Goal: Task Accomplishment & Management: Manage account settings

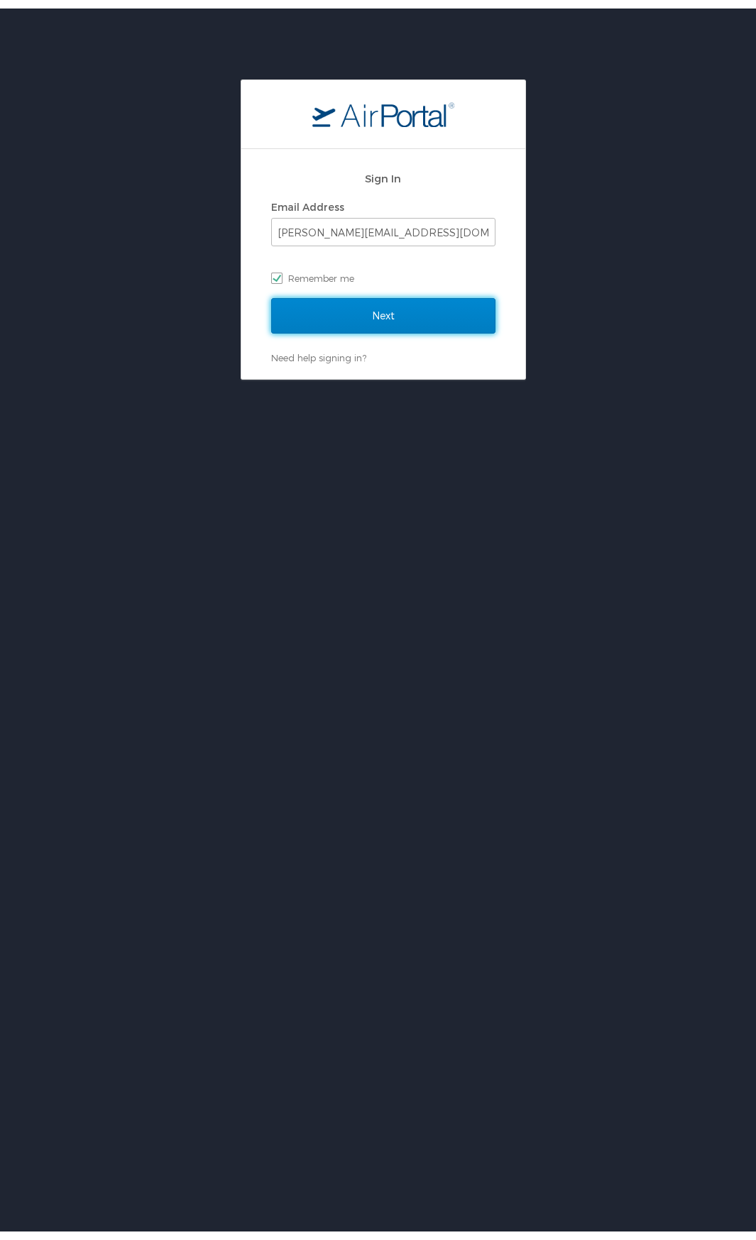
click at [354, 304] on input "Next" at bounding box center [383, 307] width 224 height 35
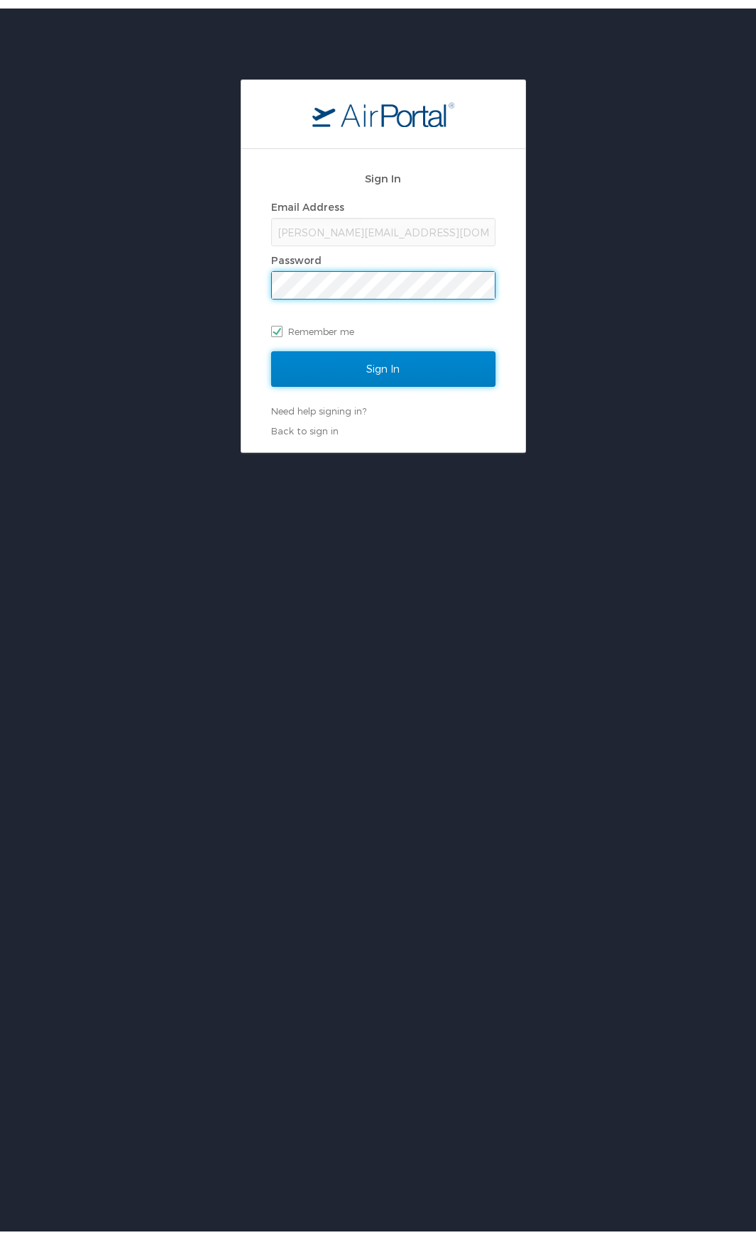
click at [370, 361] on input "Sign In" at bounding box center [383, 360] width 224 height 35
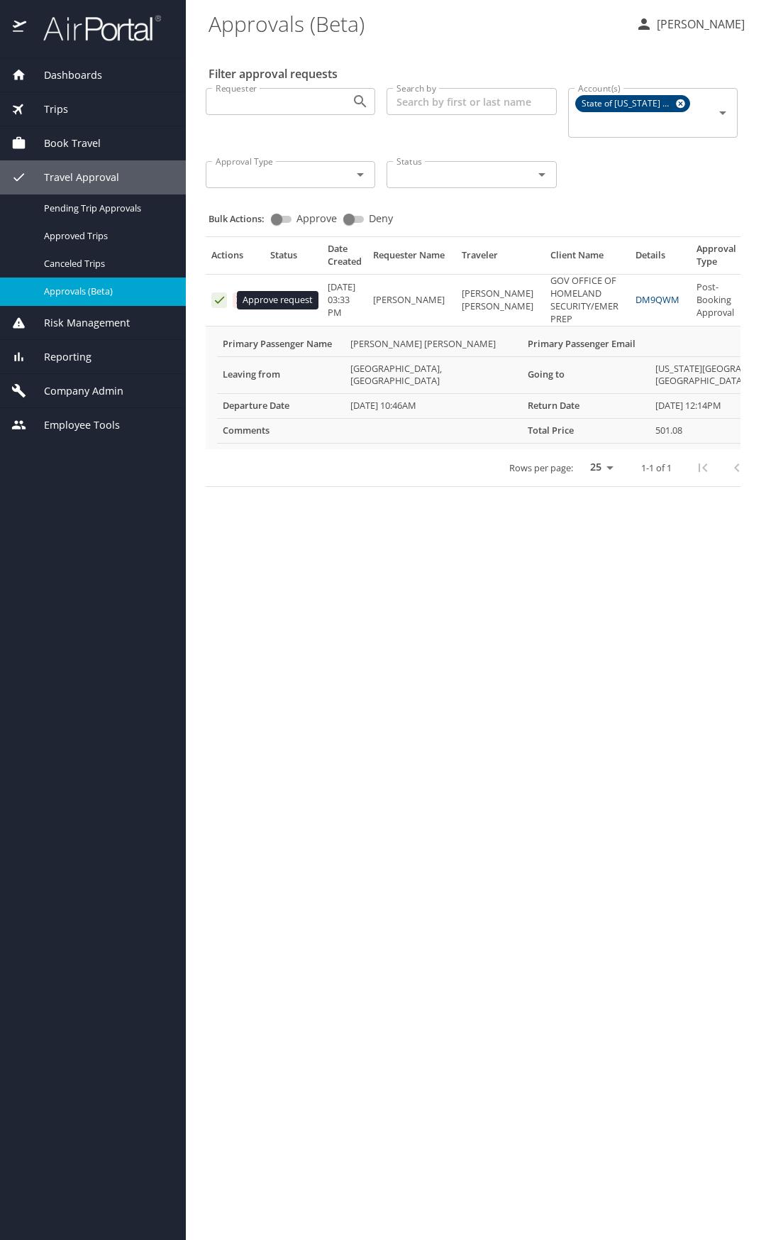
click at [221, 300] on icon "Approval table" at bounding box center [219, 300] width 9 height 7
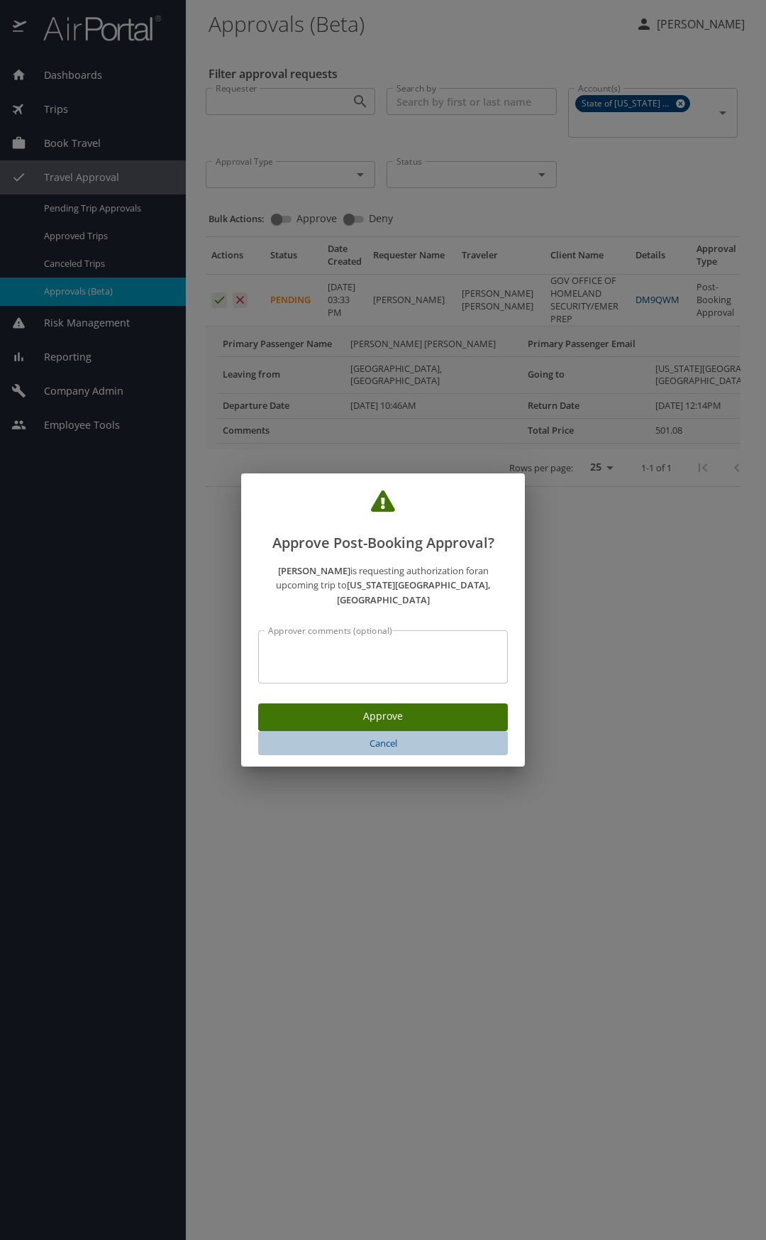
click at [374, 736] on span "Cancel" at bounding box center [383, 743] width 238 height 16
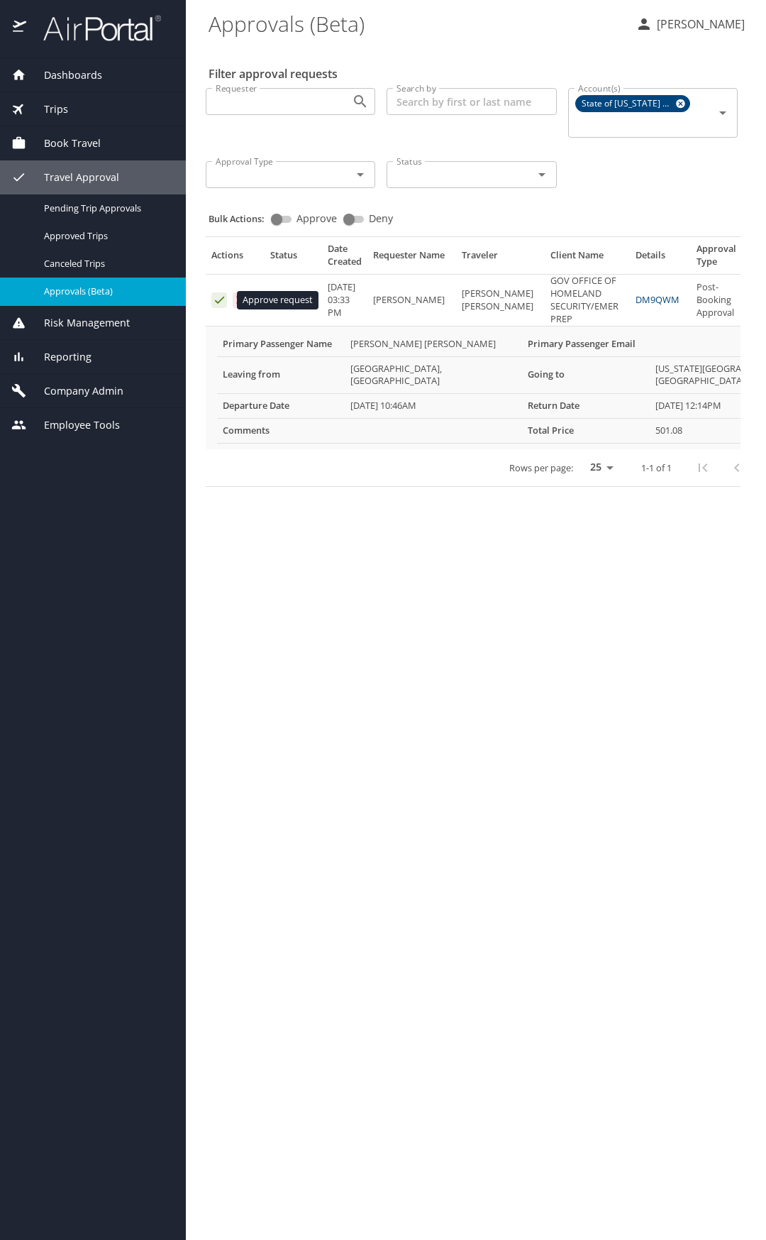
click at [222, 305] on icon "Approval table" at bounding box center [219, 299] width 13 height 13
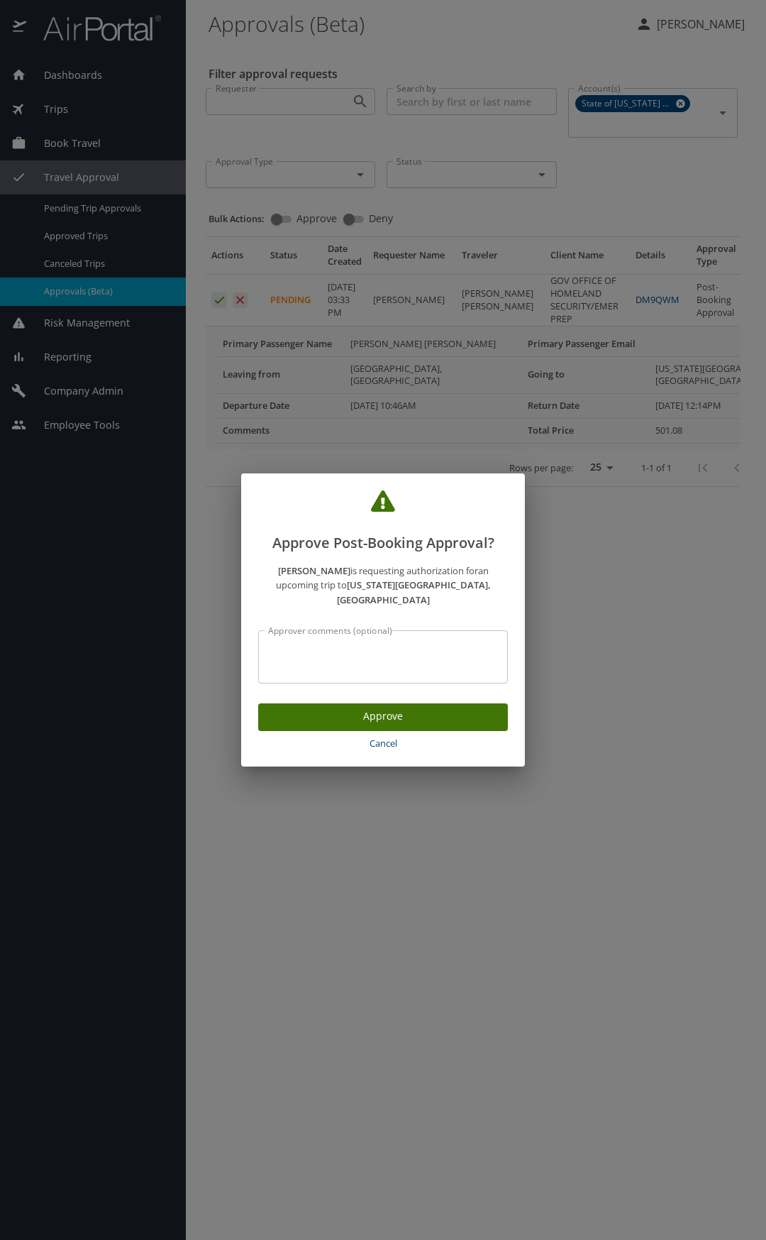
click at [353, 707] on span "Approve" at bounding box center [383, 716] width 227 height 18
